Goal: Obtain resource: Download file/media

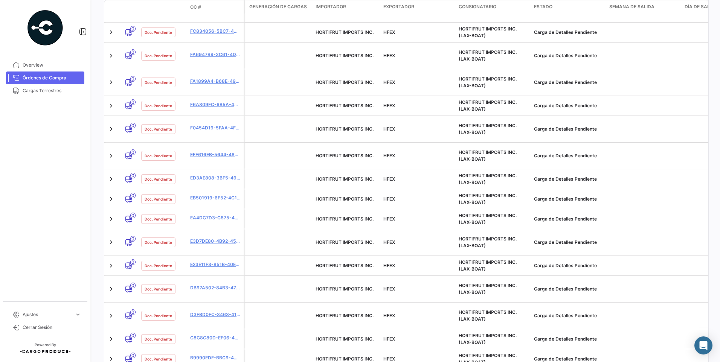
scroll to position [279, 0]
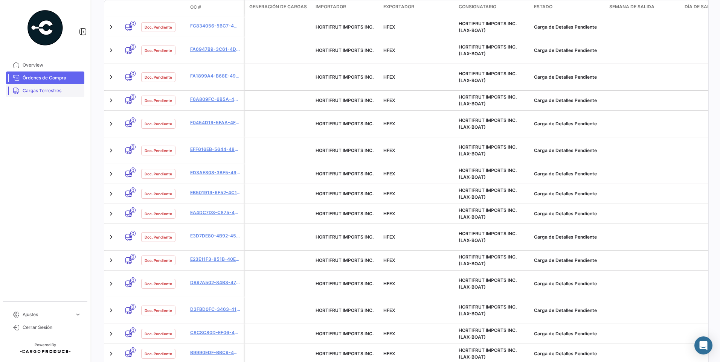
click at [34, 92] on span "Cargas Terrestres" at bounding box center [52, 90] width 59 height 7
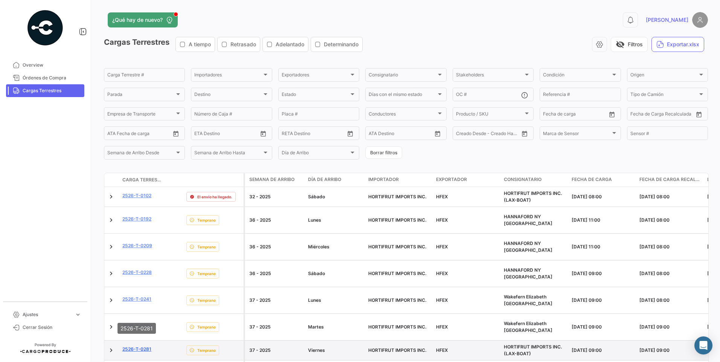
click at [151, 346] on link "2526-T-0281" at bounding box center [136, 349] width 29 height 7
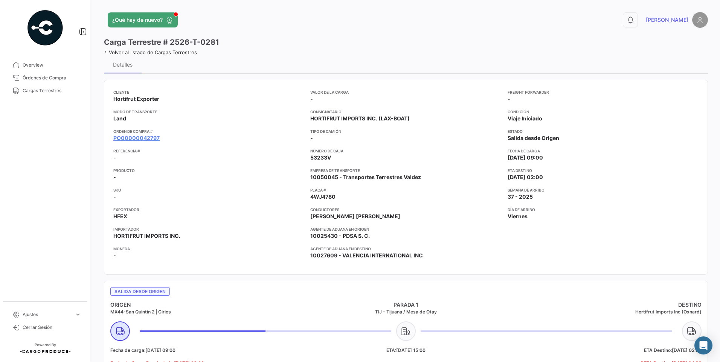
click at [139, 134] on app-card-info-title "Orden de Compra #" at bounding box center [208, 131] width 191 height 6
click at [138, 141] on link "PO00000042797" at bounding box center [136, 138] width 46 height 8
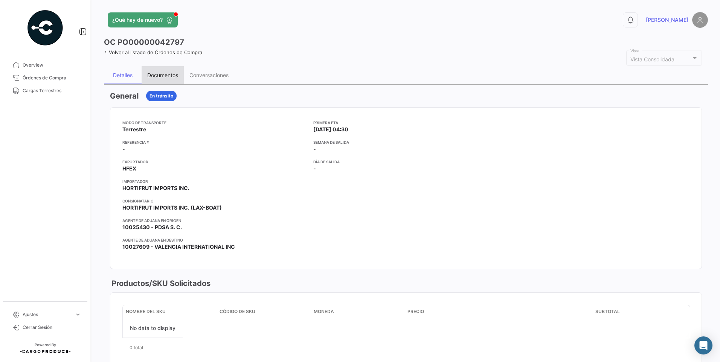
click at [159, 75] on div "Documentos" at bounding box center [162, 75] width 31 height 6
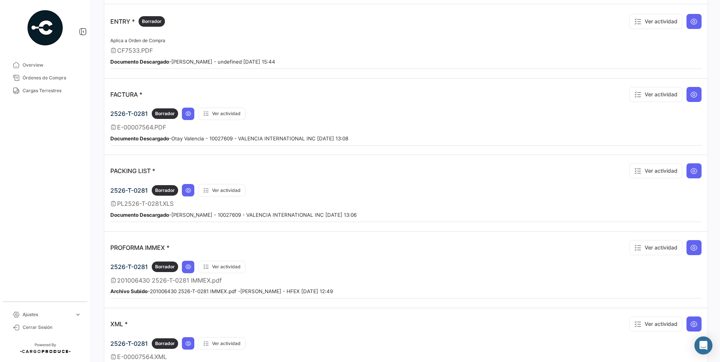
scroll to position [535, 0]
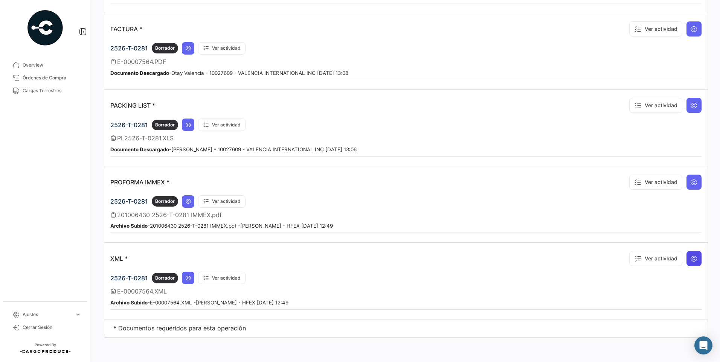
click at [697, 255] on button at bounding box center [693, 258] width 15 height 15
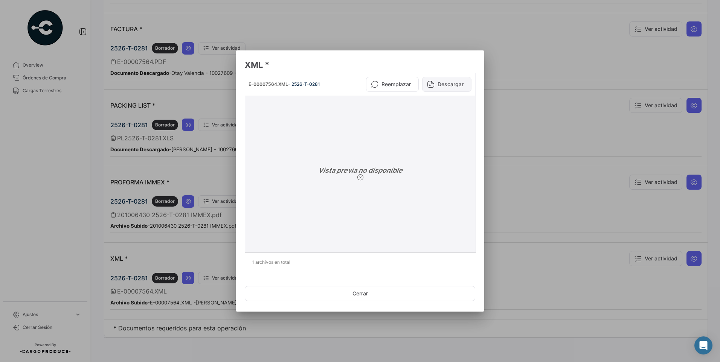
click at [431, 79] on button "Descargar" at bounding box center [446, 84] width 49 height 15
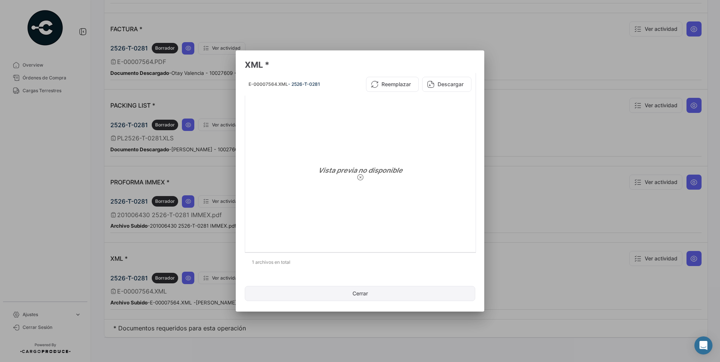
click at [369, 291] on button "Cerrar" at bounding box center [360, 293] width 230 height 15
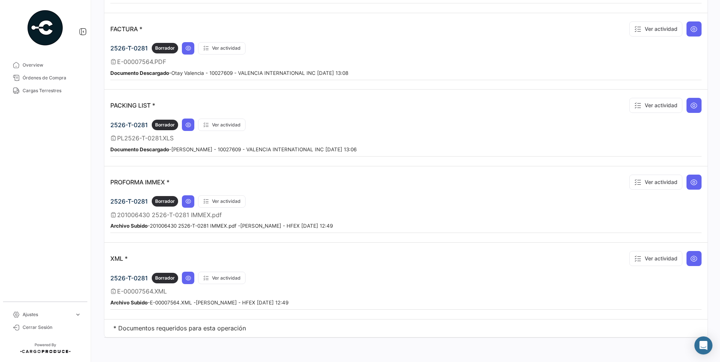
click at [682, 184] on div "Ver actividad" at bounding box center [664, 182] width 76 height 20
drag, startPoint x: 682, startPoint y: 184, endPoint x: 686, endPoint y: 185, distance: 4.2
click at [690, 185] on icon at bounding box center [694, 182] width 8 height 8
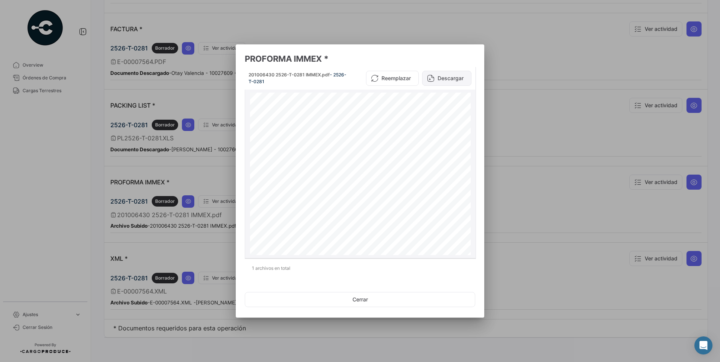
click at [440, 78] on button "Descargar" at bounding box center [446, 78] width 49 height 15
click at [440, 79] on button "Descargar" at bounding box center [446, 78] width 49 height 15
click at [212, 31] on div at bounding box center [360, 181] width 720 height 362
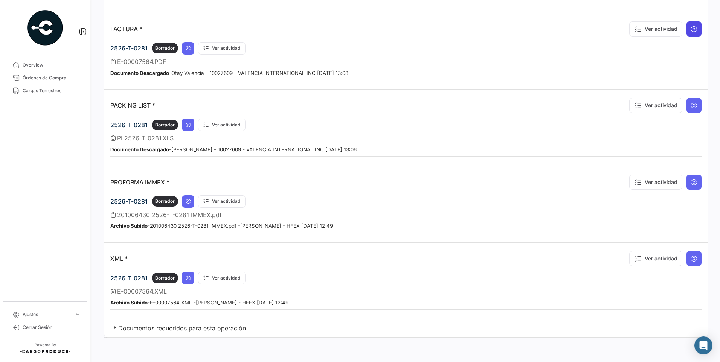
click at [689, 33] on button at bounding box center [693, 28] width 15 height 15
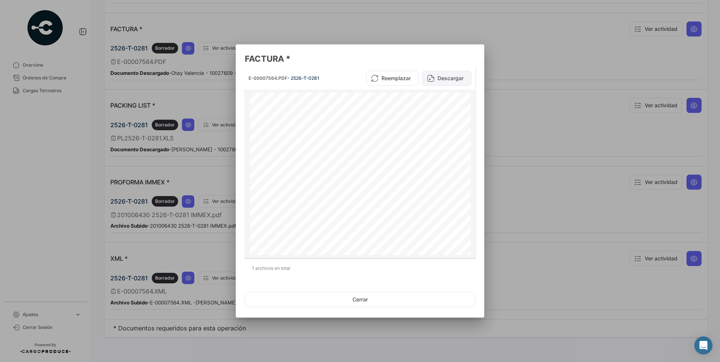
click at [460, 81] on button "Descargar" at bounding box center [446, 78] width 49 height 15
click at [399, 299] on button "Cerrar" at bounding box center [360, 299] width 230 height 15
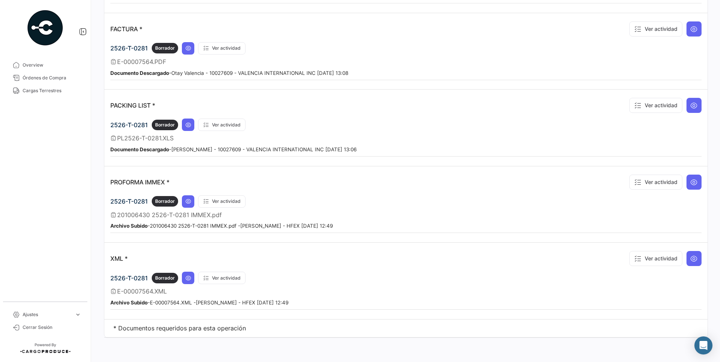
scroll to position [0, 0]
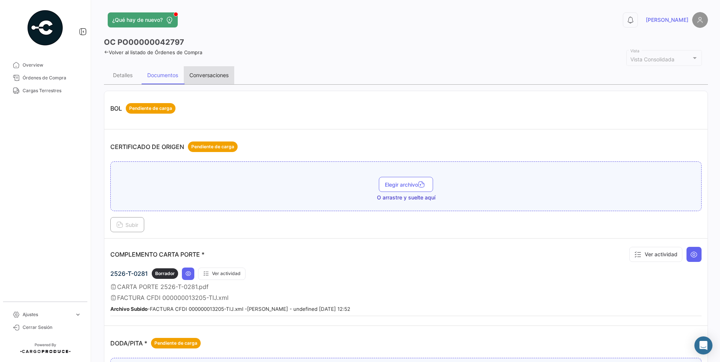
click at [209, 77] on div "Conversaciones" at bounding box center [208, 75] width 39 height 6
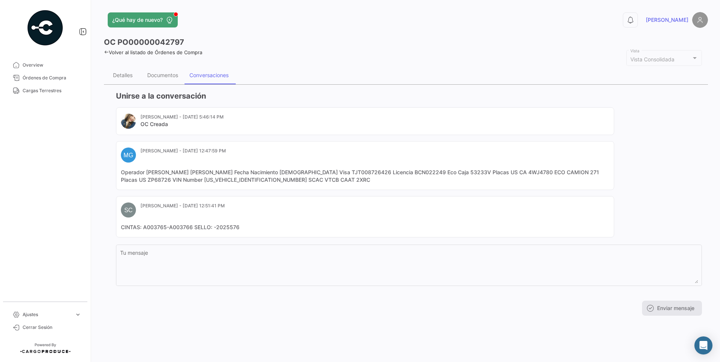
drag, startPoint x: 543, startPoint y: 172, endPoint x: 519, endPoint y: 172, distance: 23.3
click at [519, 172] on mat-card-content "Operador [PERSON_NAME] [PERSON_NAME] Fecha Nacimiento [DEMOGRAPHIC_DATA] Visa T…" at bounding box center [365, 176] width 488 height 15
copy mat-card-content "4WJ4780"
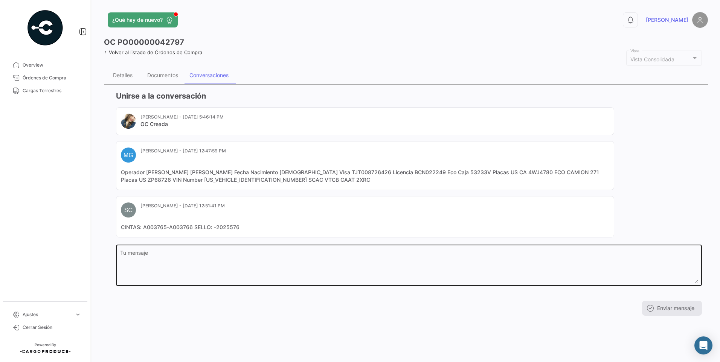
copy mat-card-content "4WJ4780"
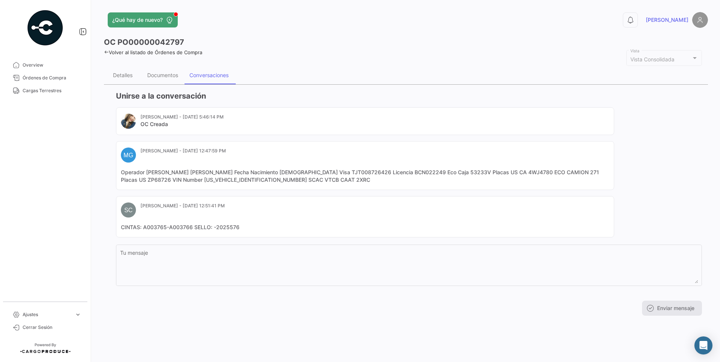
drag, startPoint x: 313, startPoint y: 179, endPoint x: 294, endPoint y: 179, distance: 18.4
click at [294, 179] on mat-card-content "Operador [PERSON_NAME] [PERSON_NAME] Fecha Nacimiento [DEMOGRAPHIC_DATA] Visa T…" at bounding box center [365, 176] width 488 height 15
copy mat-card-content "2XRC"
click at [166, 75] on div "Documentos" at bounding box center [162, 75] width 31 height 6
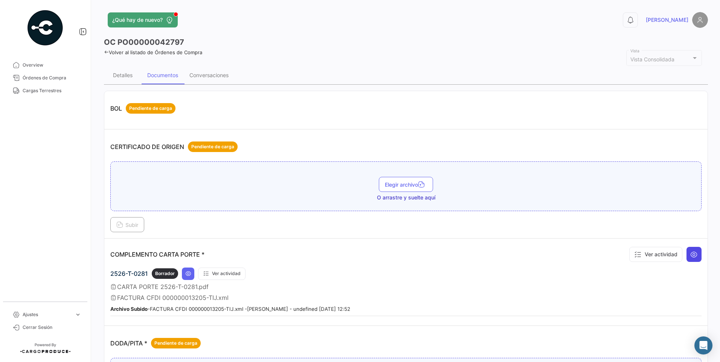
click at [686, 254] on button at bounding box center [693, 254] width 15 height 15
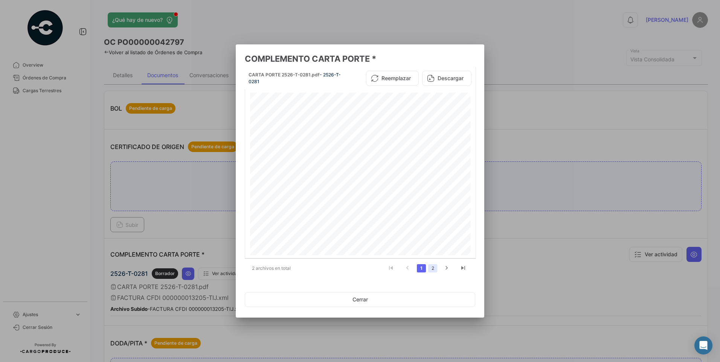
click at [431, 266] on link "2" at bounding box center [432, 268] width 9 height 8
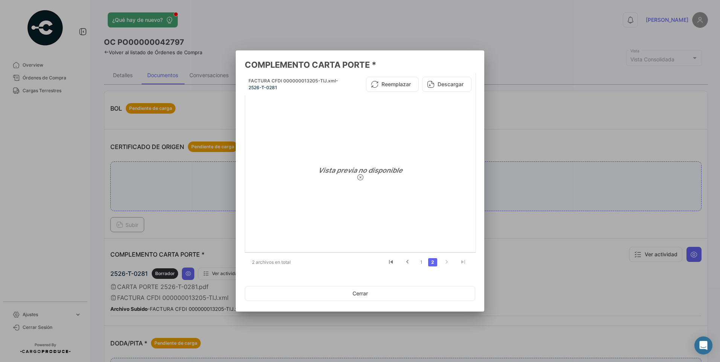
click at [463, 265] on icon "go to last page" at bounding box center [463, 263] width 10 height 9
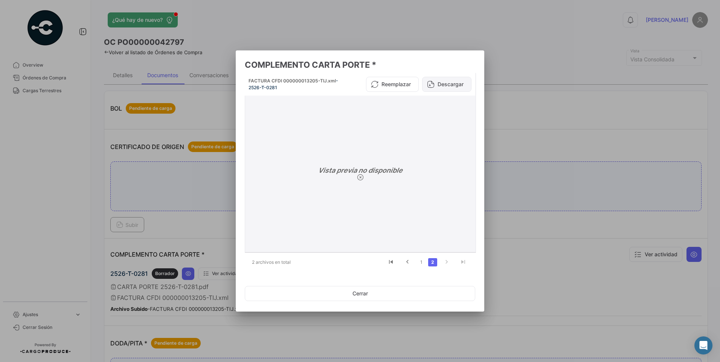
click at [448, 84] on button "Descargar" at bounding box center [446, 84] width 49 height 15
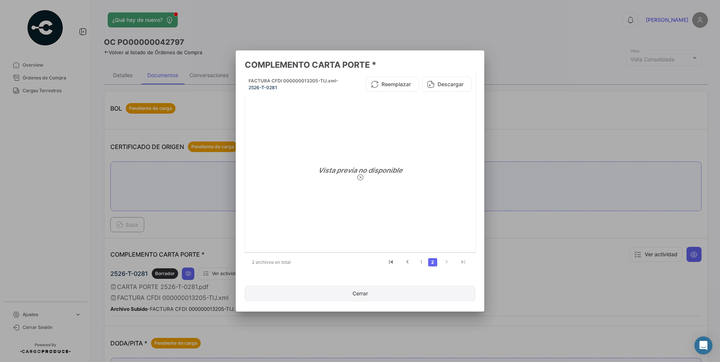
click at [371, 288] on button "Cerrar" at bounding box center [360, 293] width 230 height 15
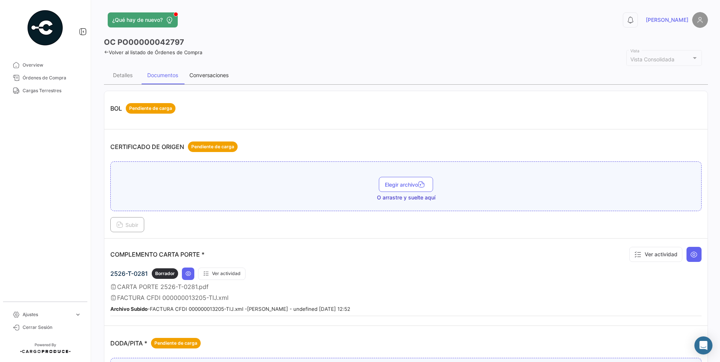
drag, startPoint x: 202, startPoint y: 73, endPoint x: 247, endPoint y: 82, distance: 45.2
click at [203, 73] on div "Conversaciones" at bounding box center [208, 75] width 39 height 6
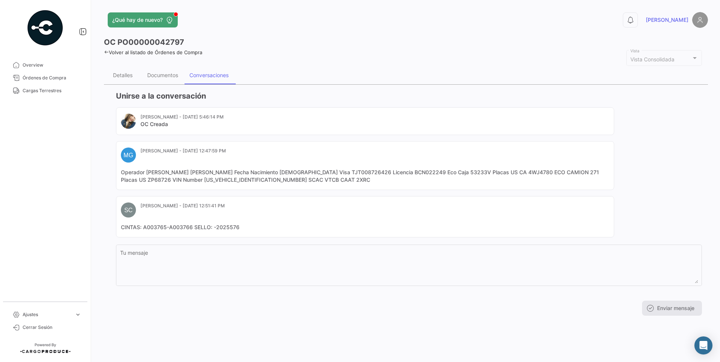
drag, startPoint x: 253, startPoint y: 173, endPoint x: 147, endPoint y: 171, distance: 105.8
click at [147, 171] on mat-card-content "Operador [PERSON_NAME] [PERSON_NAME] Fecha Nacimiento [DEMOGRAPHIC_DATA] Visa T…" at bounding box center [365, 176] width 488 height 15
copy mat-card-content "[PERSON_NAME] [PERSON_NAME]"
click at [177, 74] on div "Documentos" at bounding box center [162, 75] width 31 height 6
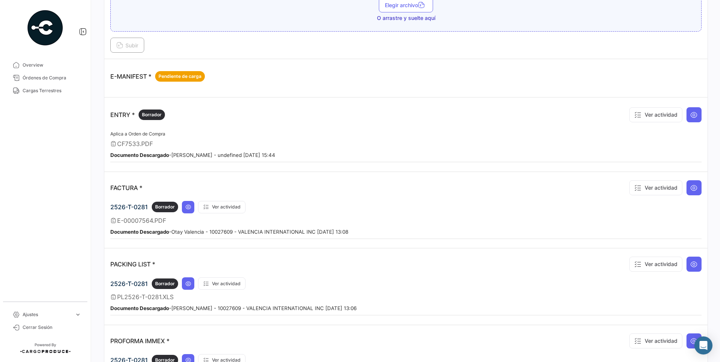
scroll to position [309, 0]
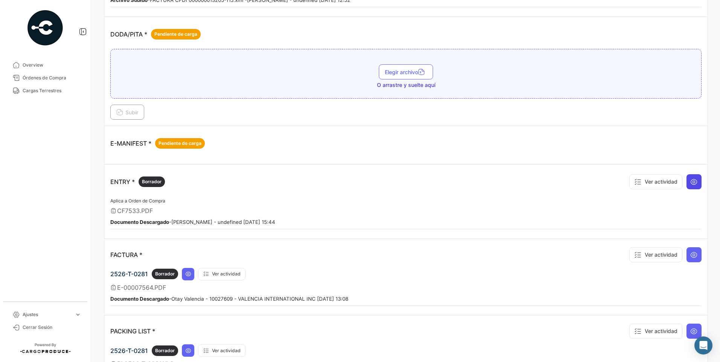
click at [693, 184] on icon at bounding box center [694, 182] width 8 height 8
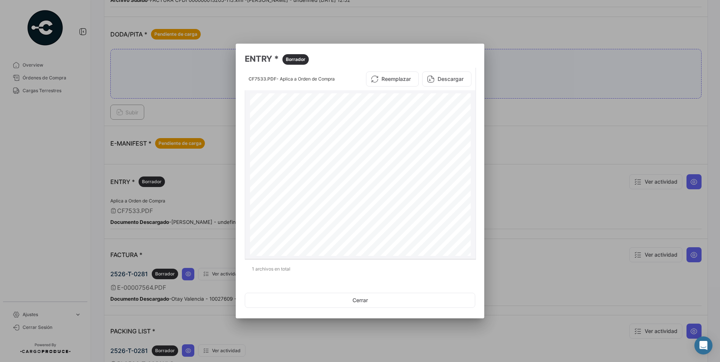
drag, startPoint x: 420, startPoint y: 117, endPoint x: 453, endPoint y: 118, distance: 33.5
click at [453, 118] on div "T/P#: 53233V F# 0260069 E-7564 LOT#: 2526-T-0281 K76 - 1162042 - 1 TRUCK: 53233…" at bounding box center [360, 235] width 221 height 285
copy div "K76 - 1162042 - 1"
click at [366, 308] on button "Cerrar" at bounding box center [360, 300] width 230 height 15
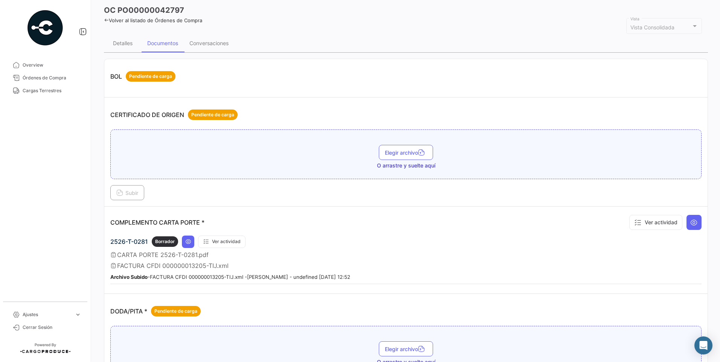
scroll to position [0, 0]
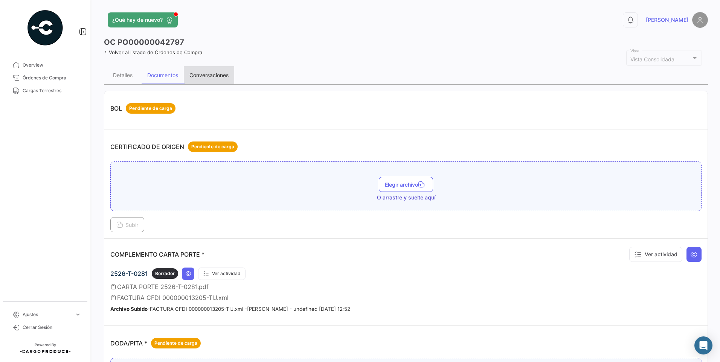
click at [206, 73] on div "Conversaciones" at bounding box center [208, 75] width 39 height 6
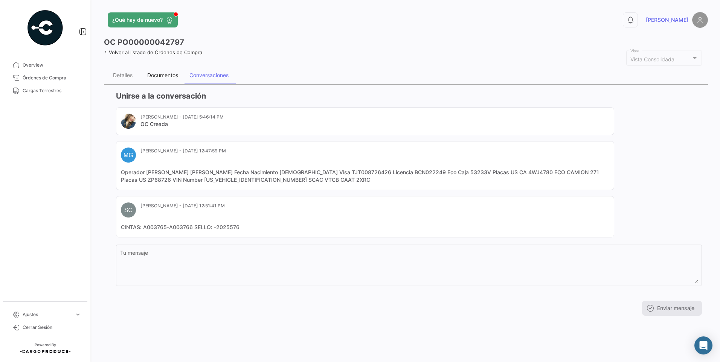
click at [158, 79] on div "Documentos" at bounding box center [163, 75] width 42 height 18
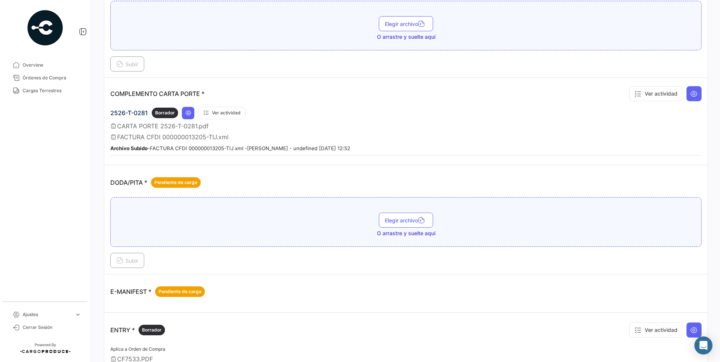
scroll to position [226, 0]
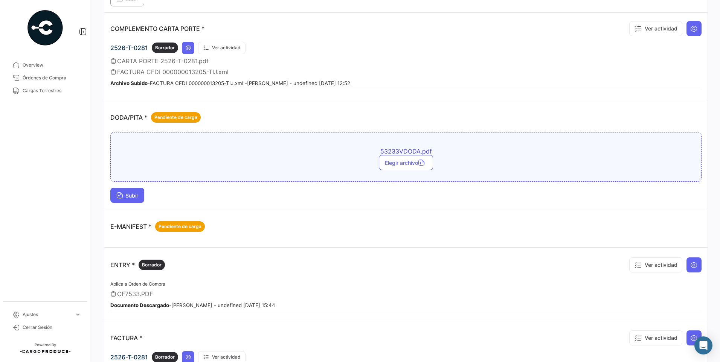
click at [119, 197] on icon at bounding box center [119, 196] width 7 height 7
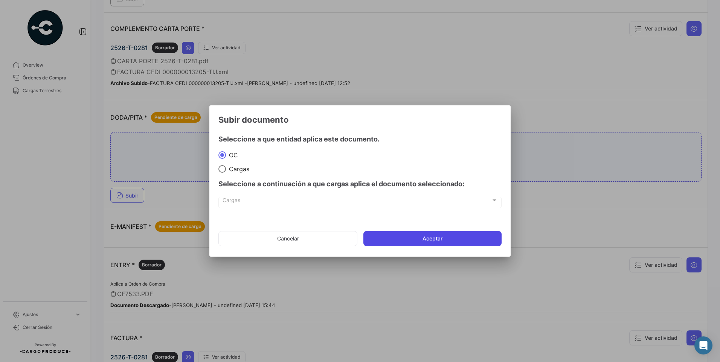
click at [445, 239] on button "Aceptar" at bounding box center [432, 238] width 138 height 15
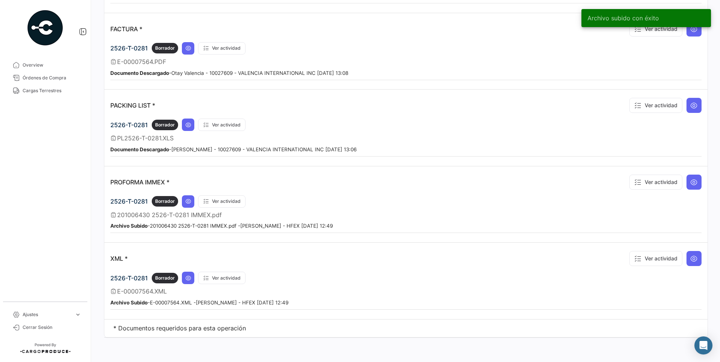
scroll to position [535, 0]
drag, startPoint x: 147, startPoint y: 278, endPoint x: 107, endPoint y: 276, distance: 40.0
click at [107, 276] on td "XML * Ver actividad 2526-T-0281 Borrador Ver actividad E-00007564.XML Archivo S…" at bounding box center [405, 281] width 603 height 76
copy span "2526-T-0281"
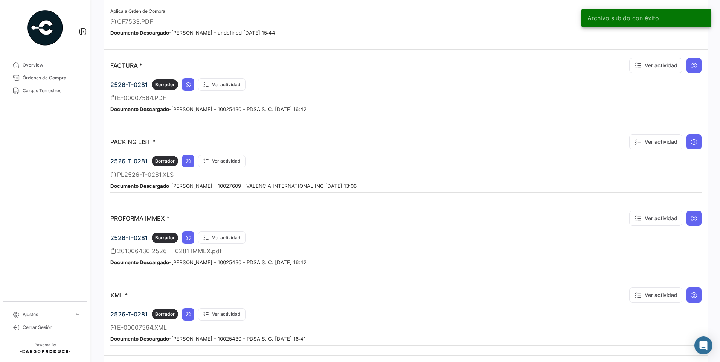
scroll to position [539, 0]
